Goal: Task Accomplishment & Management: Manage account settings

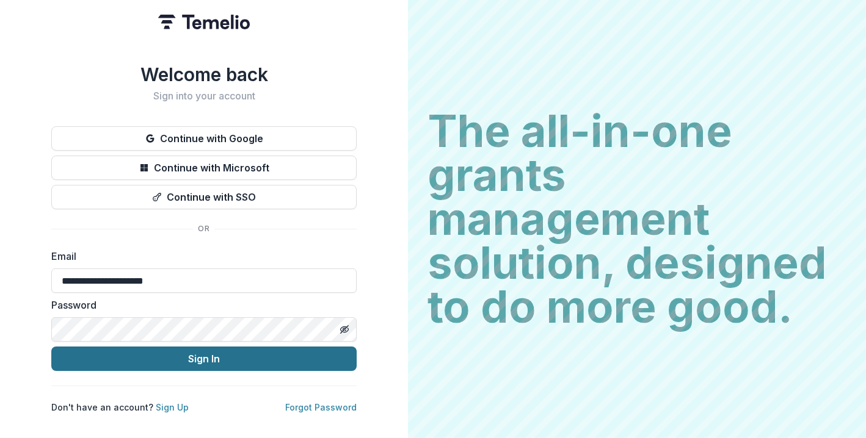
click at [192, 358] on button "Sign In" at bounding box center [203, 359] width 305 height 24
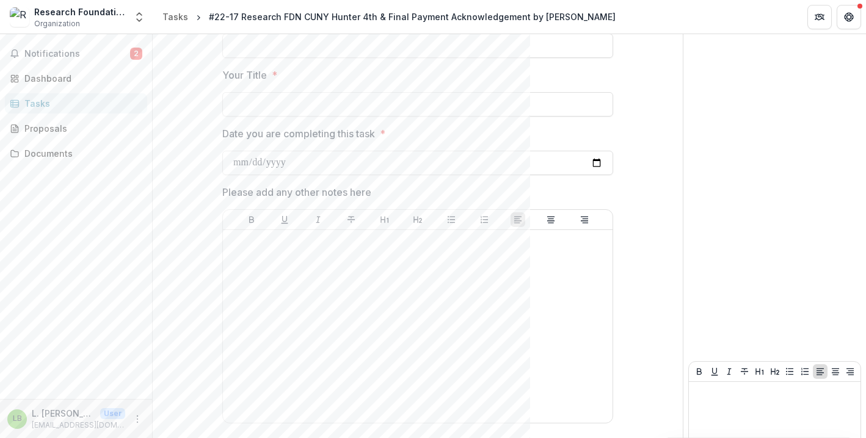
scroll to position [1077, 0]
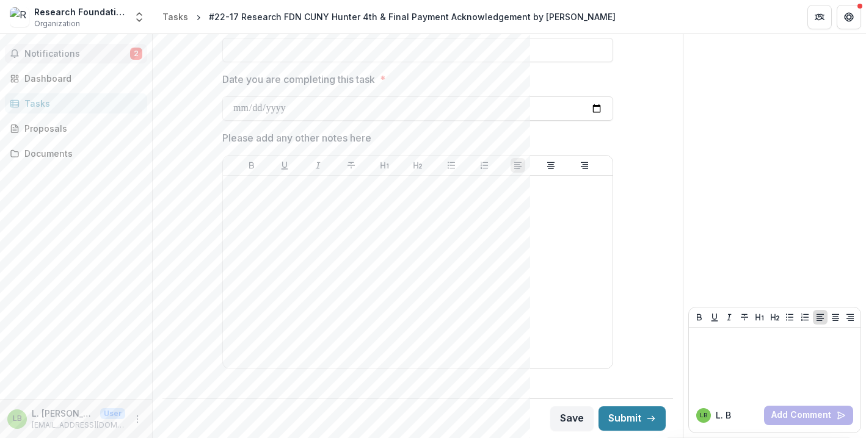
click at [100, 47] on button "Notifications 2" at bounding box center [76, 54] width 142 height 20
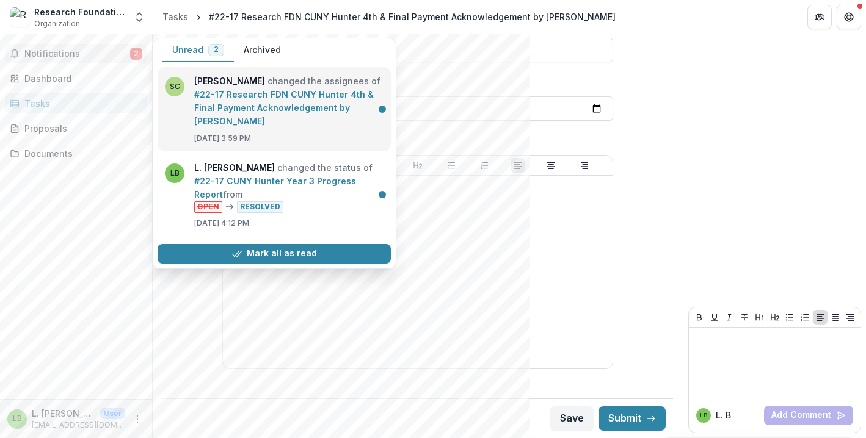
click at [269, 117] on link "#22-17 Research FDN CUNY Hunter 4th & Final Payment Acknowledgement by [PERSON_…" at bounding box center [284, 107] width 180 height 37
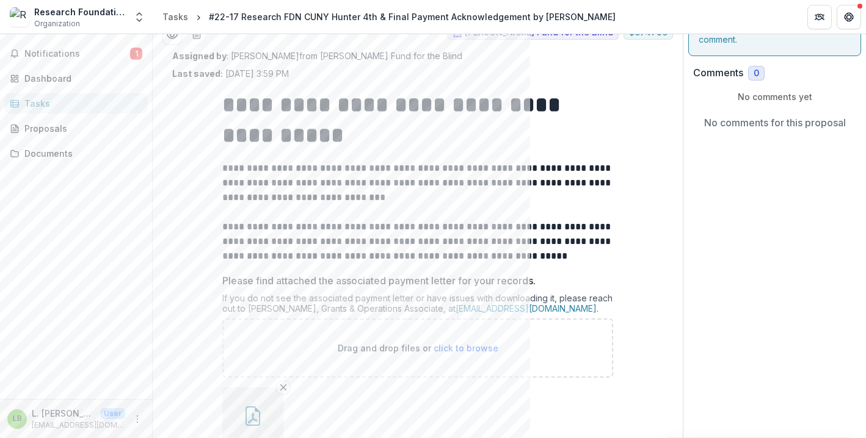
scroll to position [0, 0]
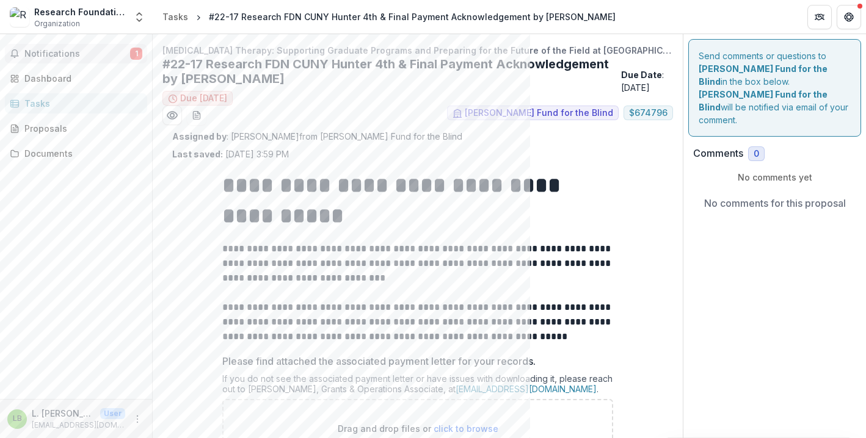
click at [106, 55] on span "Notifications" at bounding box center [77, 54] width 106 height 10
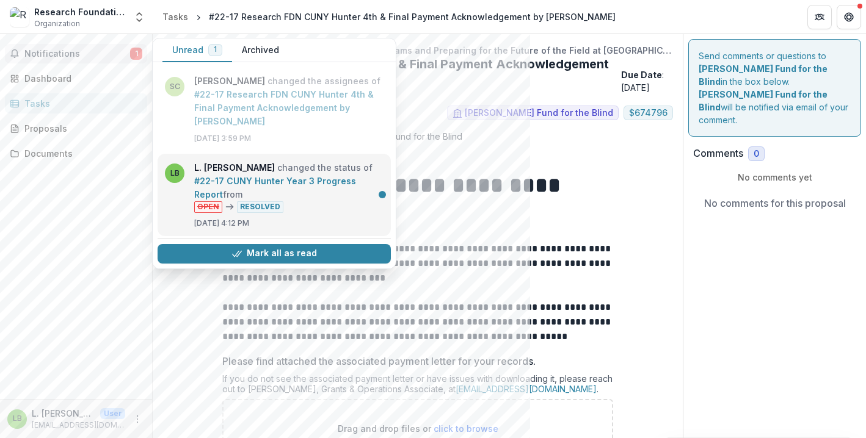
click at [318, 178] on link "#22-17 CUNY Hunter Year 3 Progress Report" at bounding box center [275, 188] width 162 height 24
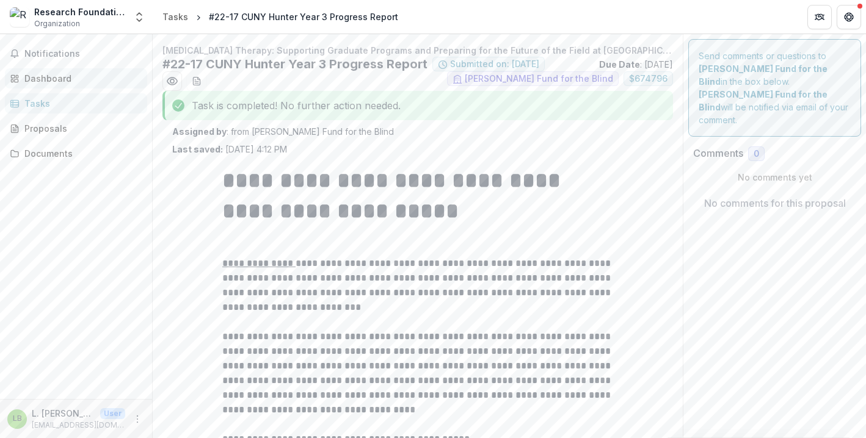
click at [53, 82] on div "Dashboard" at bounding box center [80, 78] width 113 height 13
